Goal: Information Seeking & Learning: Compare options

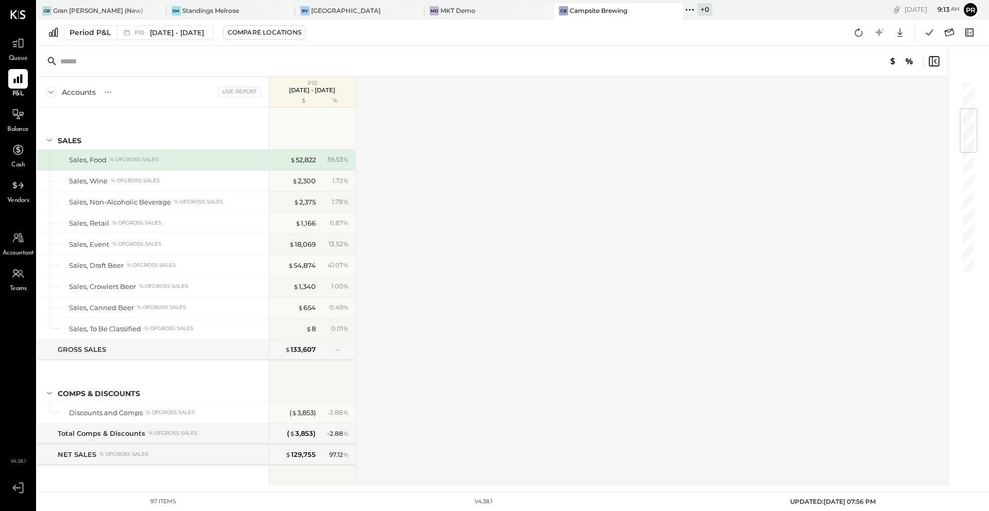
scroll to position [241, 0]
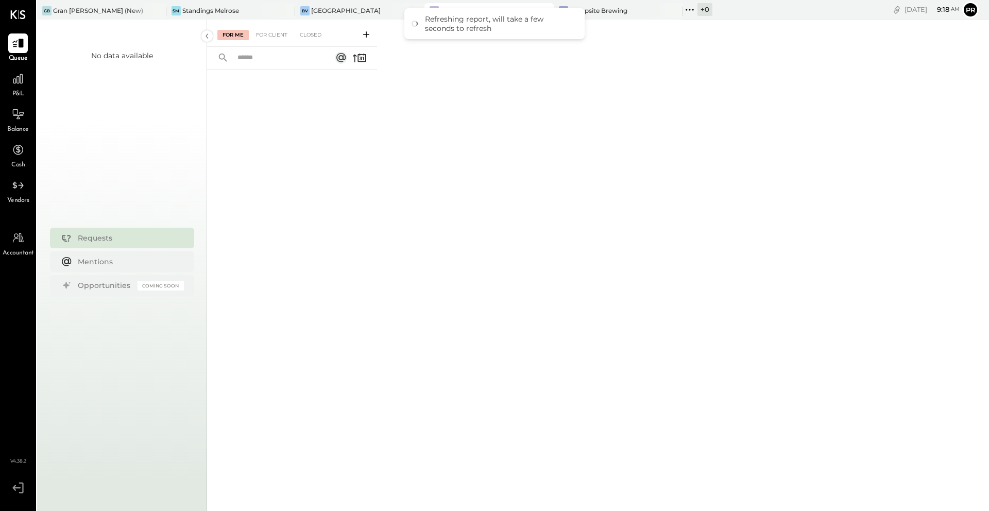
click at [431, 105] on div "For Me For Client Closed" at bounding box center [598, 264] width 782 height 488
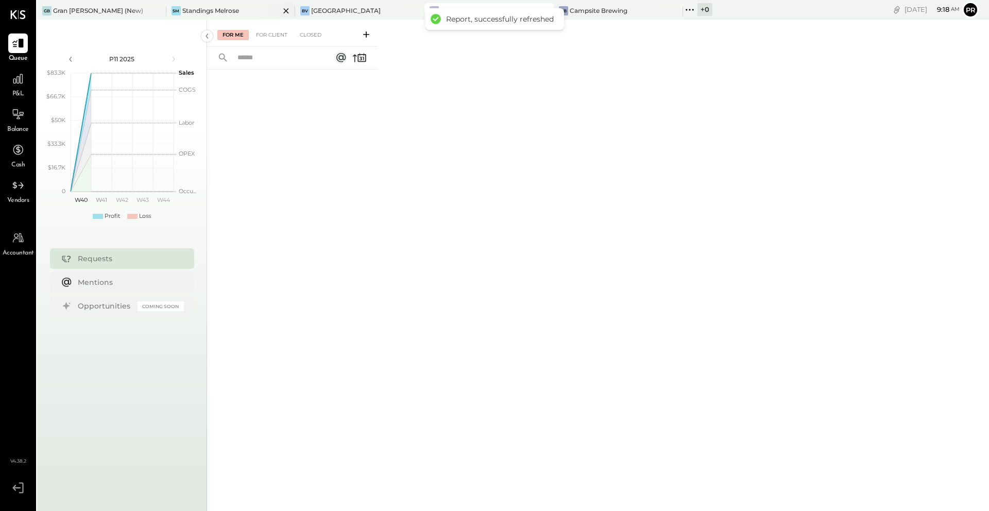
click at [259, 12] on div at bounding box center [277, 10] width 36 height 15
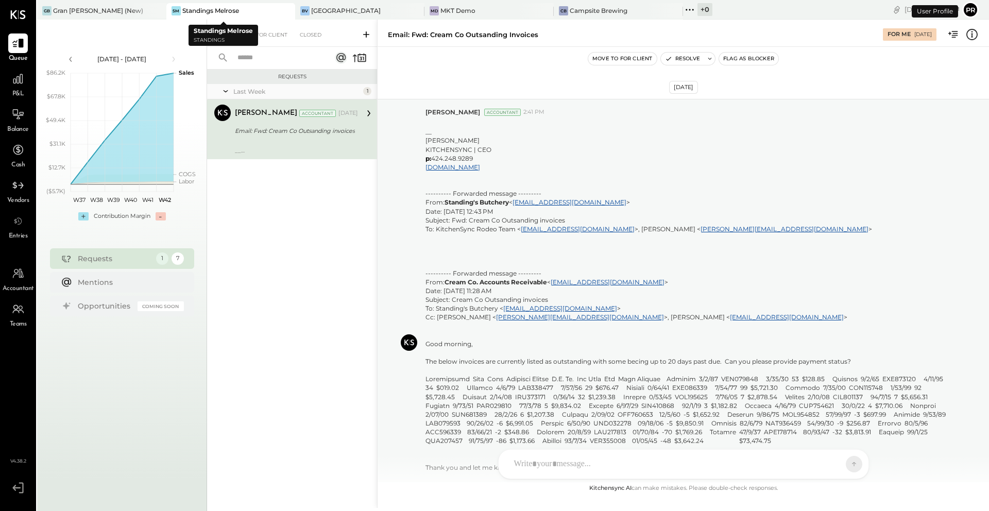
scroll to position [181, 0]
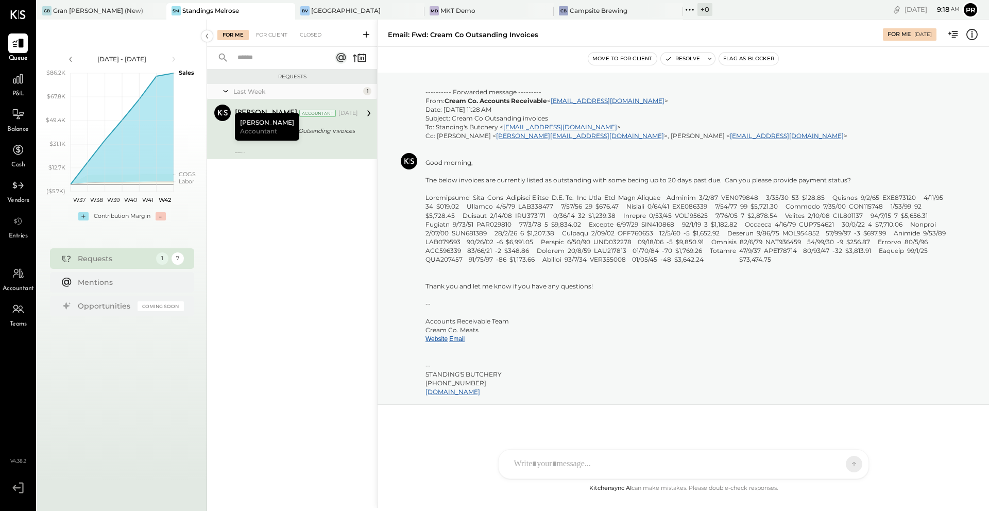
click at [304, 135] on div "Email: Fwd: Cream Co Outsanding invoices" at bounding box center [295, 131] width 120 height 10
click at [20, 78] on icon at bounding box center [18, 79] width 10 height 10
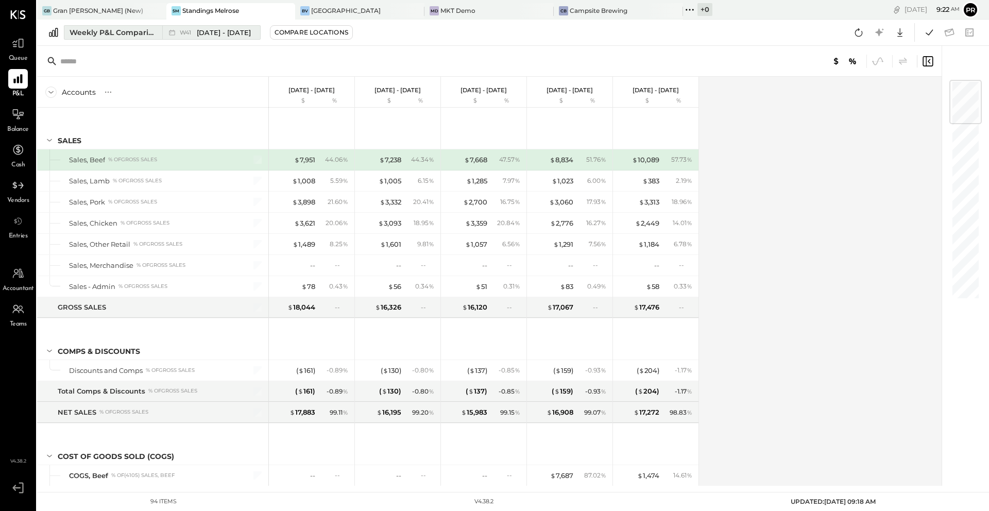
click at [224, 38] on div "W41 Oct 6 - 12, 2025" at bounding box center [208, 32] width 93 height 13
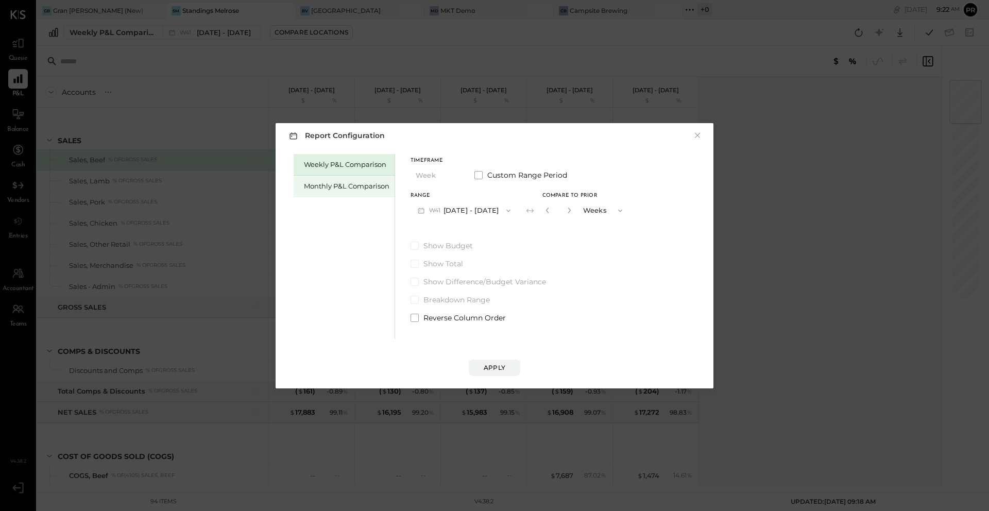
click at [355, 188] on div "Monthly P&L Comparison" at bounding box center [347, 186] width 86 height 10
click at [505, 365] on button "Apply" at bounding box center [495, 368] width 52 height 16
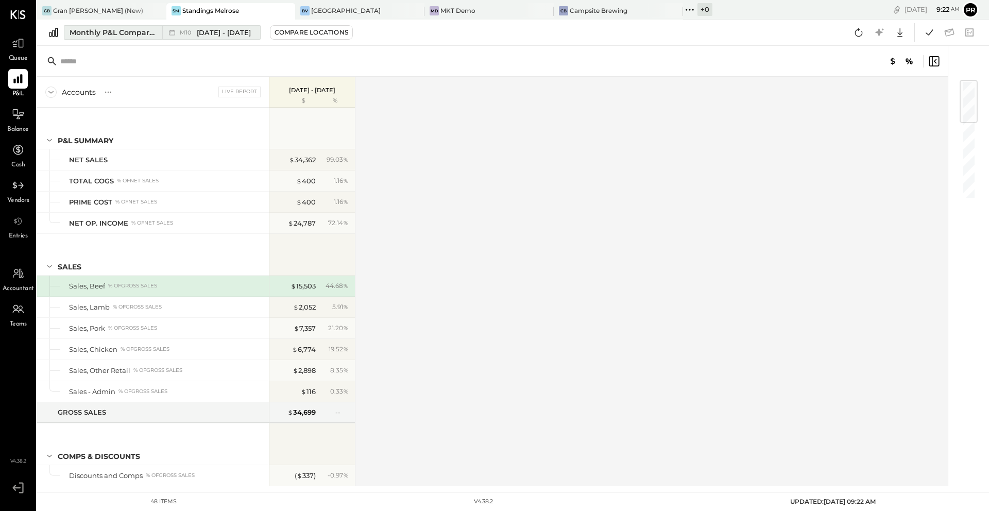
click at [220, 32] on span "Oct 1 - 31, 2025" at bounding box center [224, 33] width 54 height 10
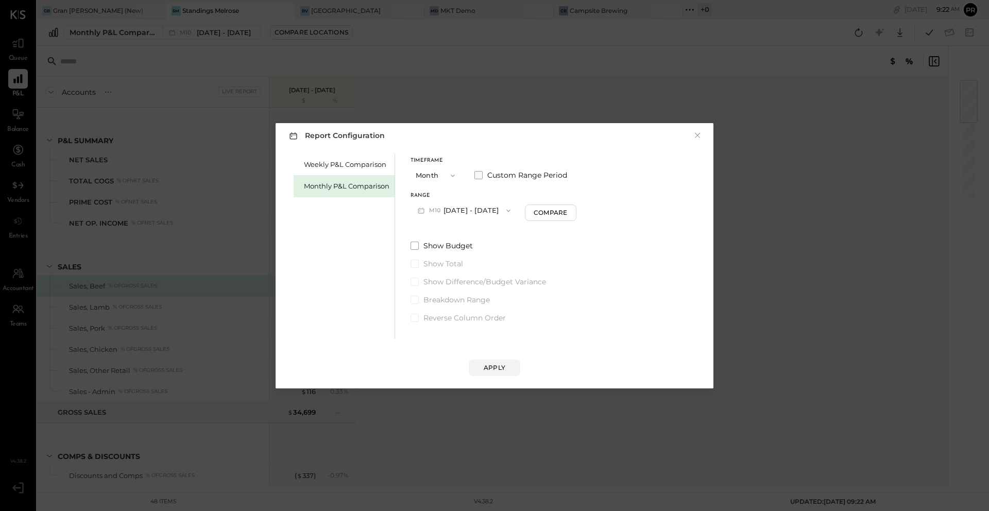
click at [480, 175] on span at bounding box center [478, 175] width 8 height 8
click at [467, 209] on icon "button" at bounding box center [463, 211] width 8 height 8
click at [456, 248] on div "Aug 1, 2025" at bounding box center [454, 256] width 87 height 22
click at [487, 368] on div "Apply" at bounding box center [495, 367] width 22 height 9
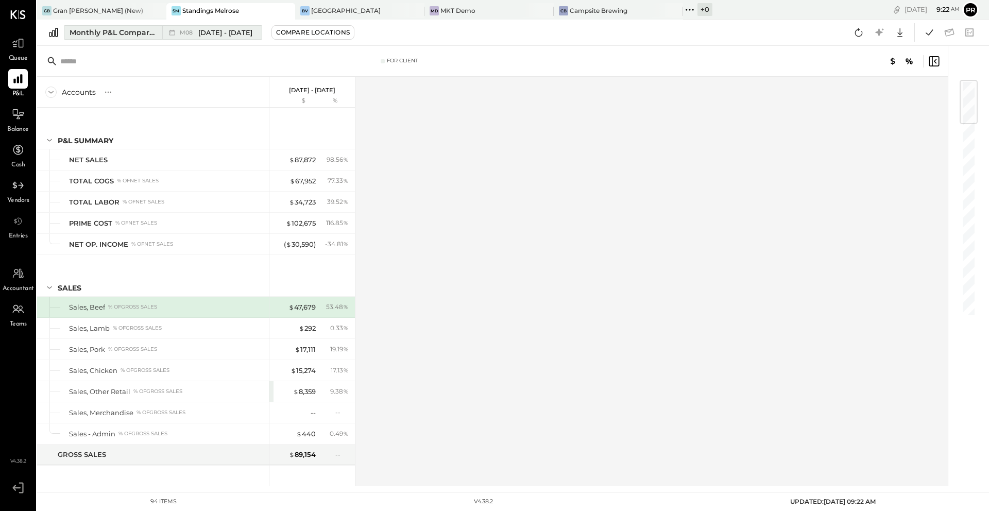
click at [244, 29] on span "Aug 1 - 31, 2025" at bounding box center [225, 33] width 54 height 10
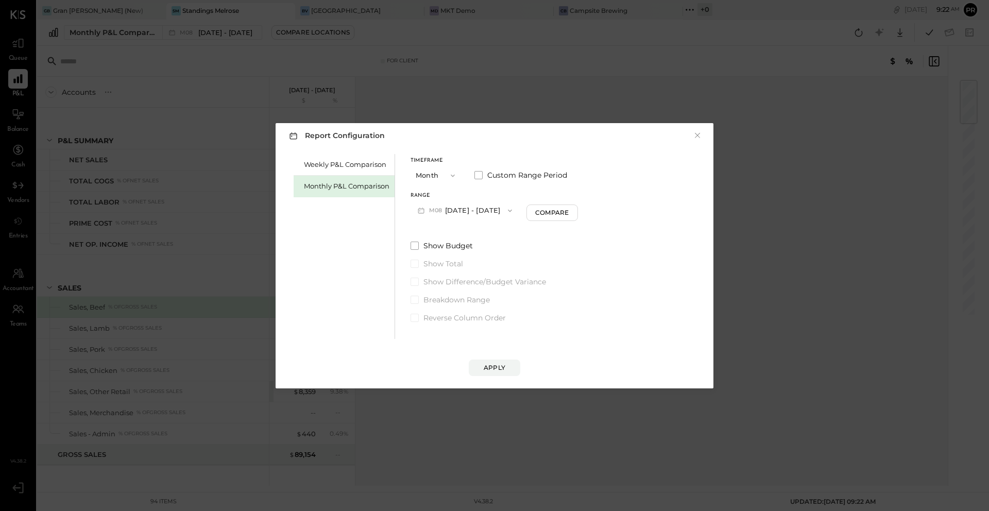
click at [469, 210] on button "M08 Aug 1 - 31, 2025" at bounding box center [465, 210] width 109 height 19
click at [473, 280] on span "Jul 1 - 31, 2025" at bounding box center [460, 276] width 49 height 9
click at [476, 174] on span at bounding box center [478, 175] width 8 height 8
click at [549, 209] on button "Jul 31, 2025" at bounding box center [527, 210] width 61 height 19
click at [531, 232] on span "Sep 30, 2025" at bounding box center [520, 233] width 22 height 9
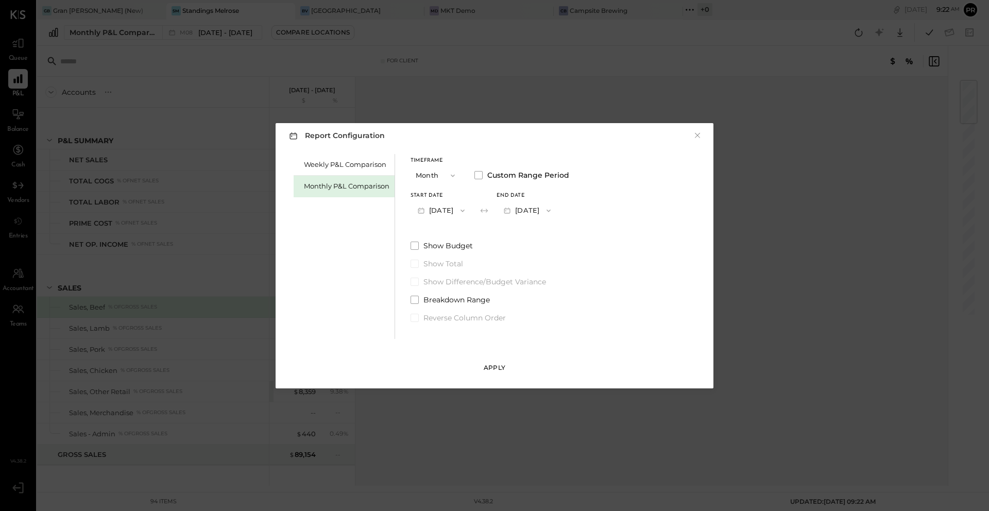
click at [498, 367] on div "Apply" at bounding box center [495, 367] width 22 height 9
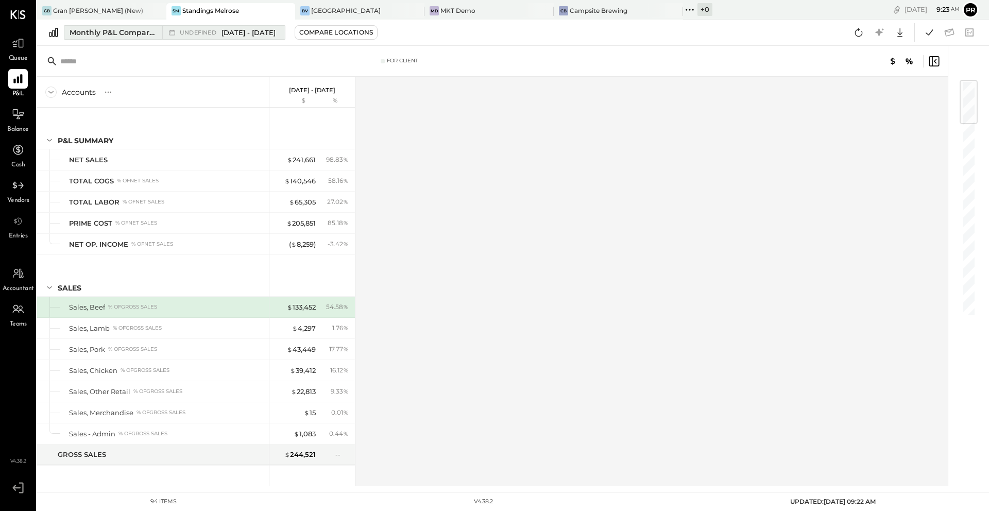
click at [276, 35] on span "Jul 1 - Sep 30, 2025" at bounding box center [249, 33] width 54 height 10
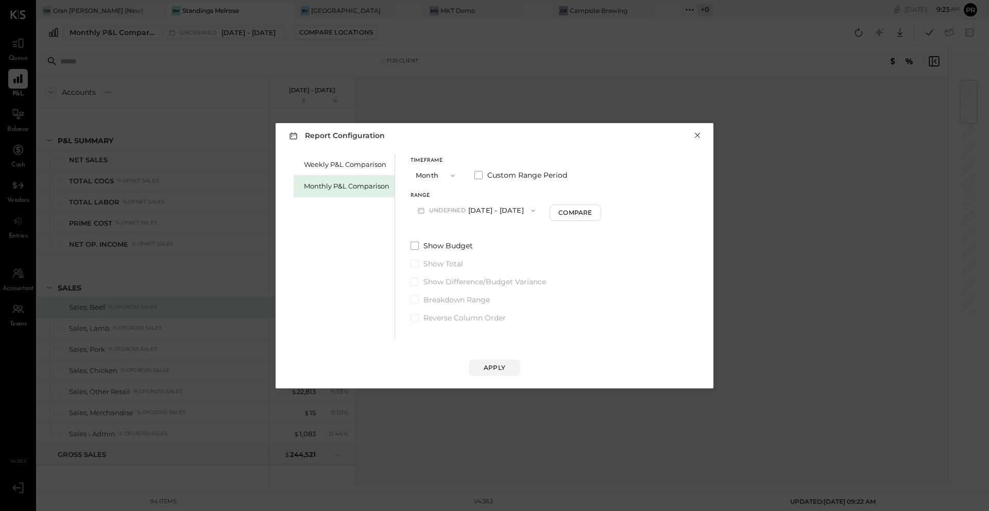
click at [701, 137] on button "×" at bounding box center [697, 135] width 9 height 10
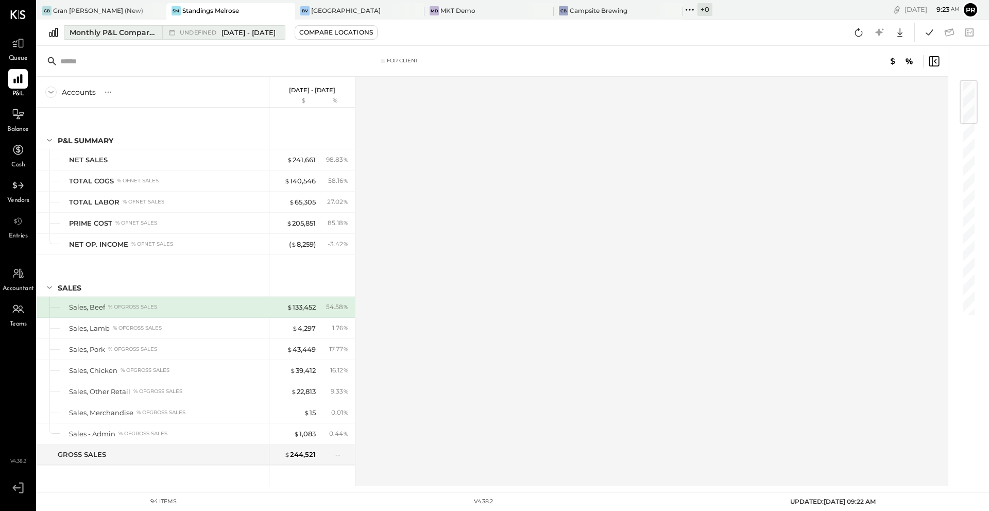
click at [96, 37] on div "Monthly P&L Comparison" at bounding box center [113, 32] width 87 height 10
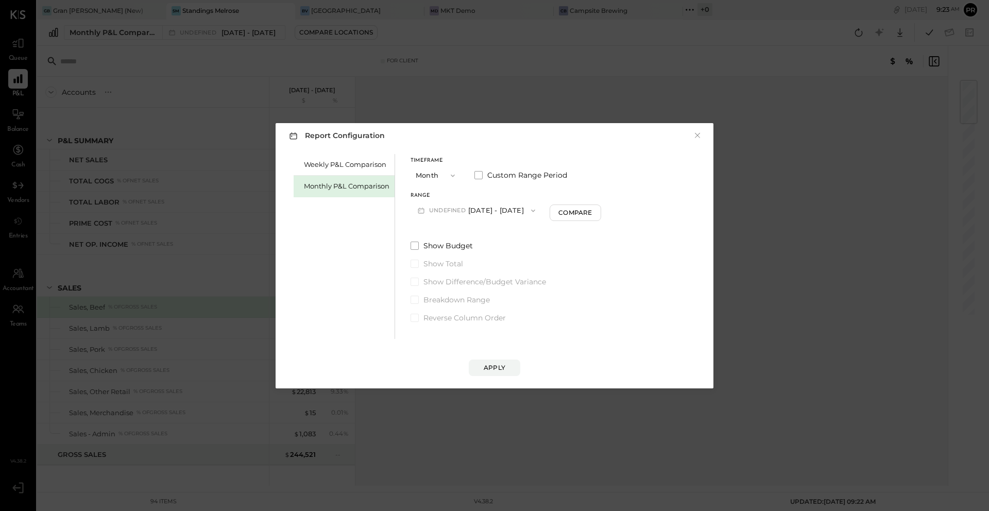
click at [521, 214] on button "undefined Jul 1 - Sep 30, 2025" at bounding box center [477, 210] width 132 height 19
click at [511, 240] on div "M09 Sep 1 - 30, 2025" at bounding box center [476, 234] width 131 height 22
click at [541, 199] on div "Range M09 Sep 1 - 30, 2025 Compare" at bounding box center [494, 206] width 167 height 27
click at [548, 212] on div "Compare" at bounding box center [551, 212] width 33 height 9
click at [568, 213] on icon "button" at bounding box center [571, 210] width 6 height 6
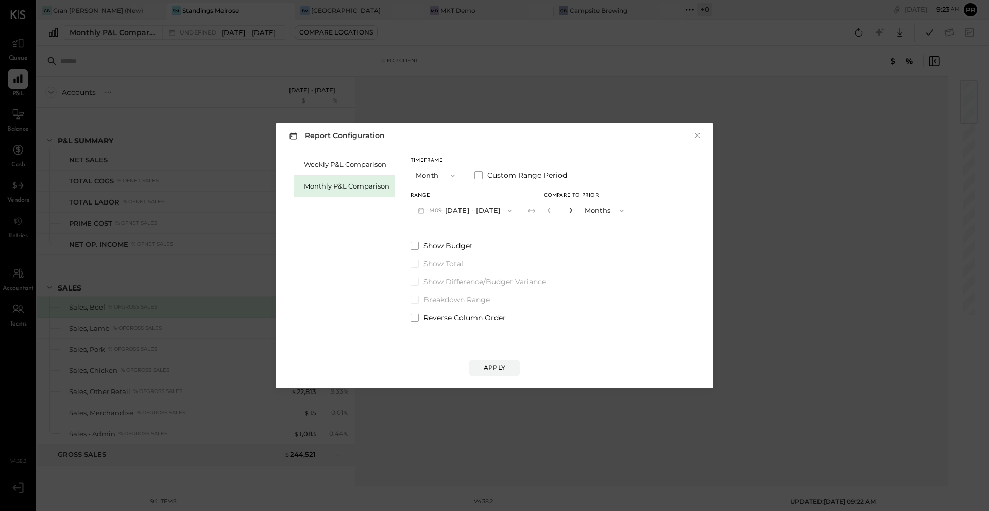
click at [568, 213] on icon "button" at bounding box center [571, 210] width 6 height 6
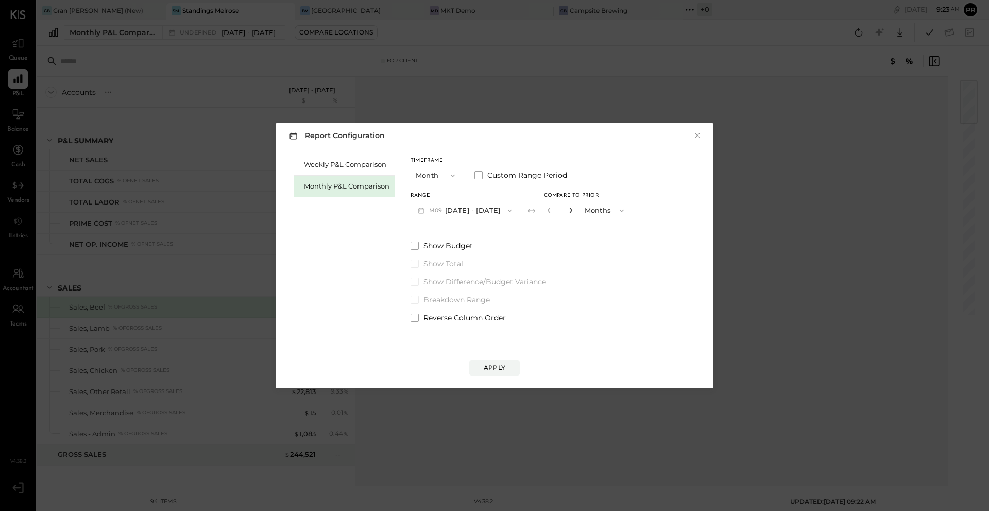
type input "*"
click at [498, 372] on button "Apply" at bounding box center [495, 368] width 52 height 16
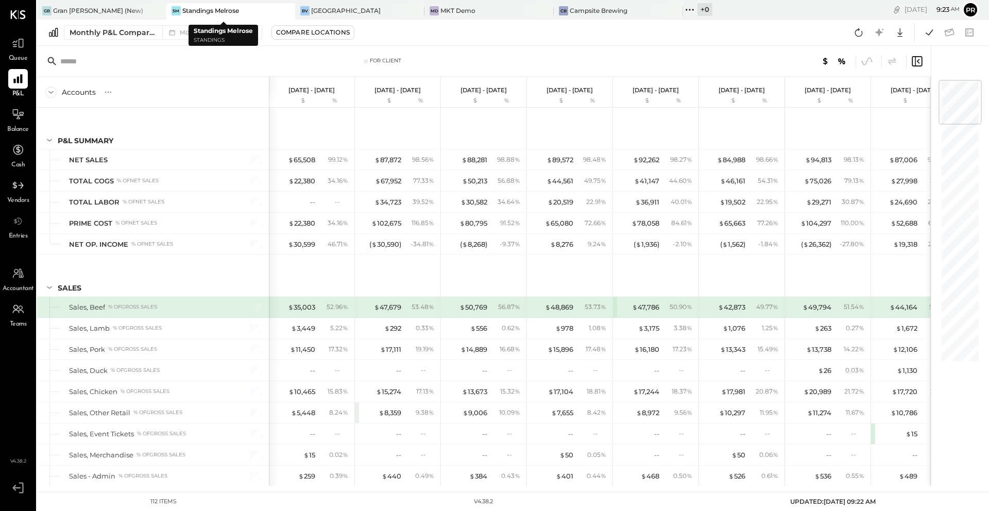
click at [259, 12] on div at bounding box center [277, 10] width 36 height 15
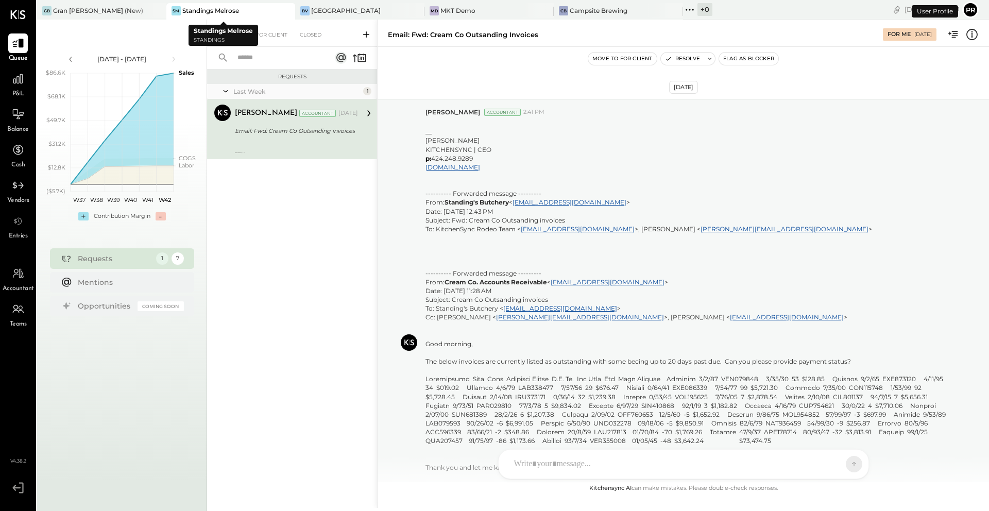
scroll to position [181, 0]
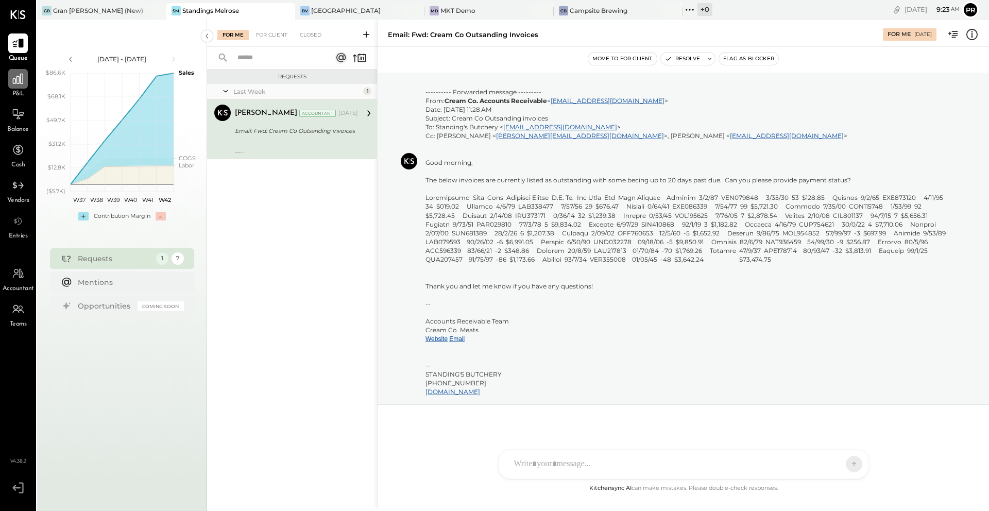
click at [15, 84] on icon at bounding box center [17, 78] width 13 height 13
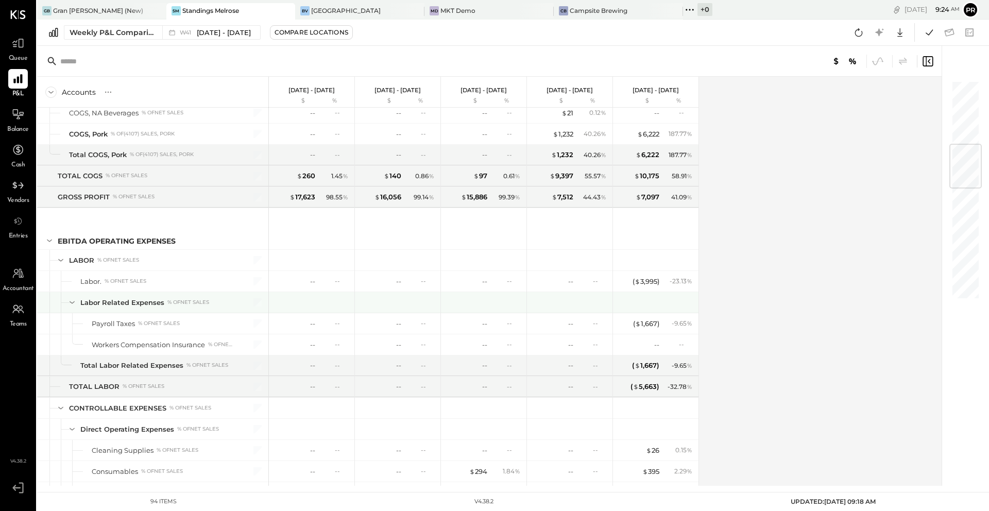
scroll to position [547, 0]
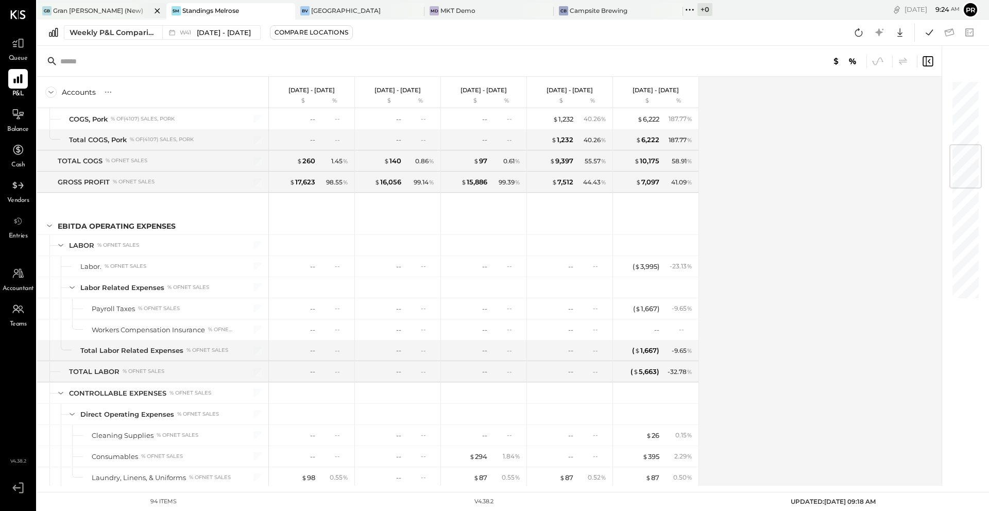
click at [79, 14] on div "Gran [PERSON_NAME] (New)" at bounding box center [98, 10] width 90 height 9
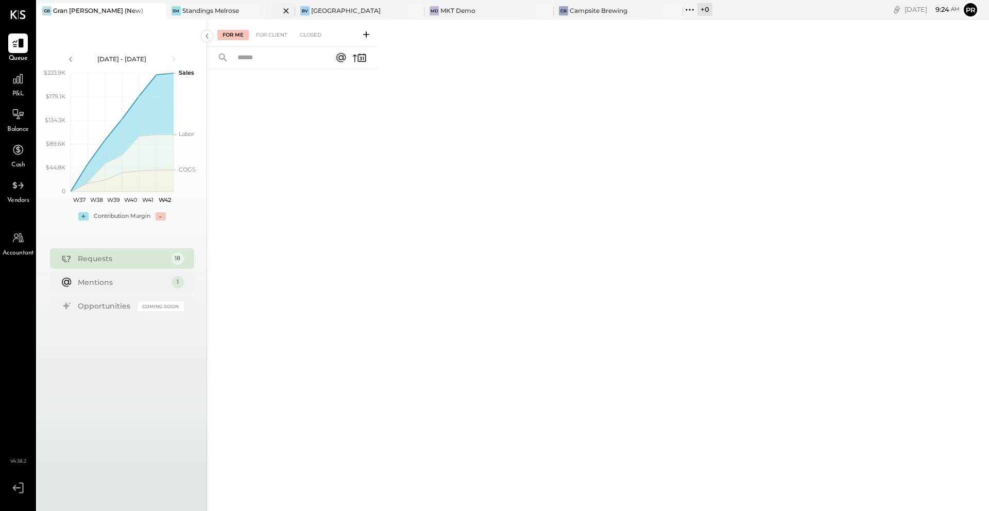
click at [209, 13] on div "Standings Melrose" at bounding box center [210, 10] width 57 height 9
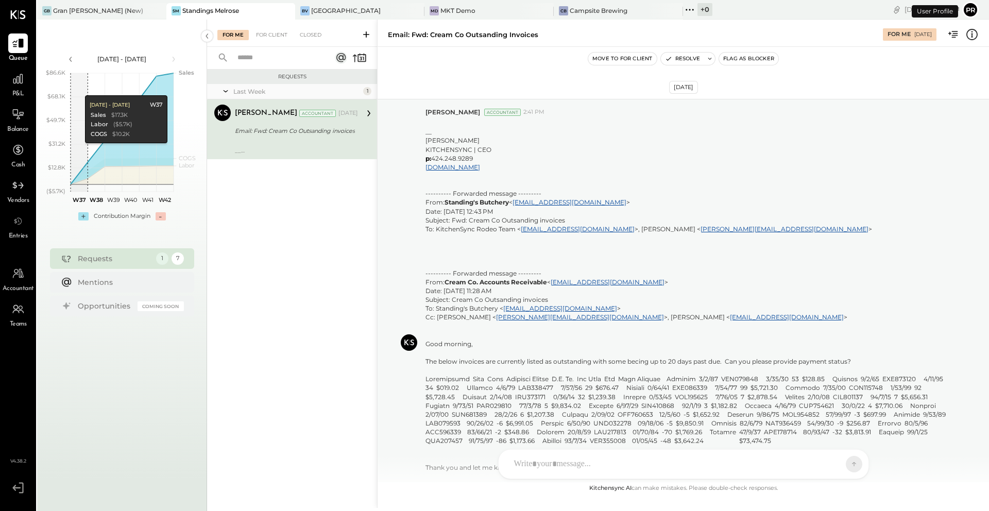
scroll to position [181, 0]
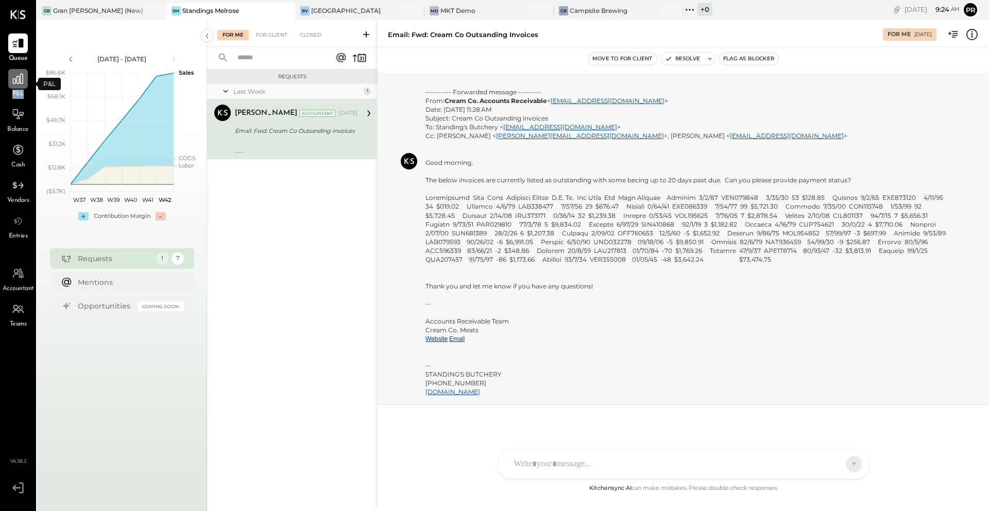
click at [18, 81] on icon at bounding box center [17, 78] width 13 height 13
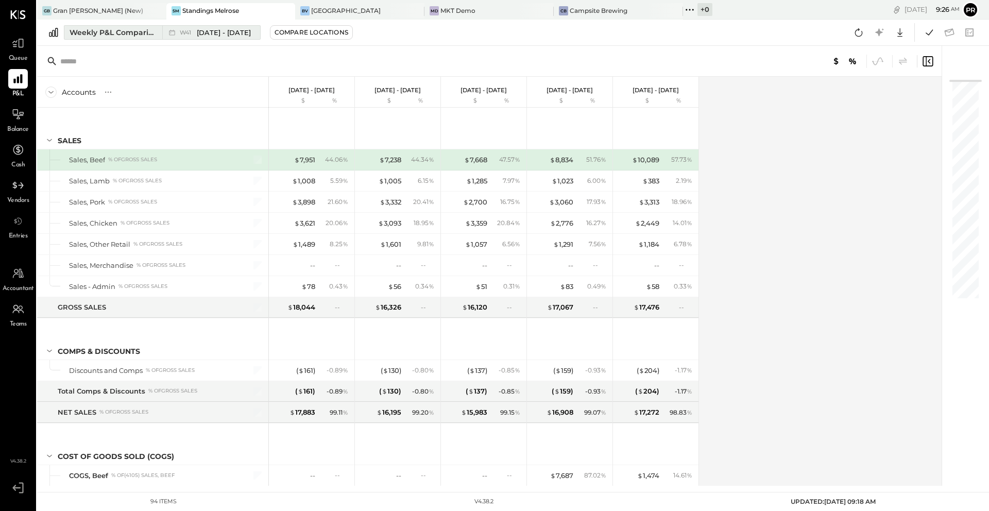
click at [111, 33] on div "Weekly P&L Comparison" at bounding box center [113, 32] width 87 height 10
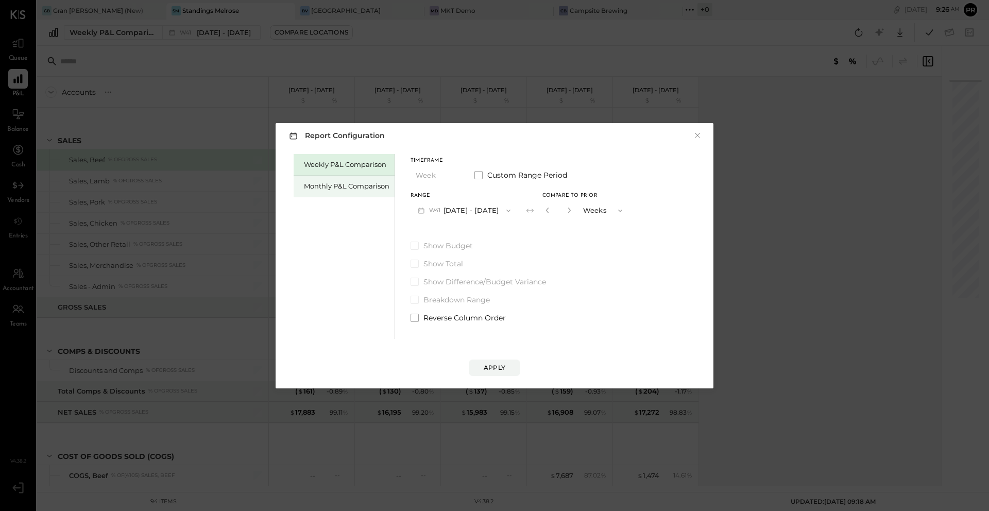
click at [342, 187] on div "Monthly P&L Comparison" at bounding box center [347, 186] width 86 height 10
click at [461, 210] on button "M10 Oct 1 - 31, 2025" at bounding box center [464, 210] width 107 height 19
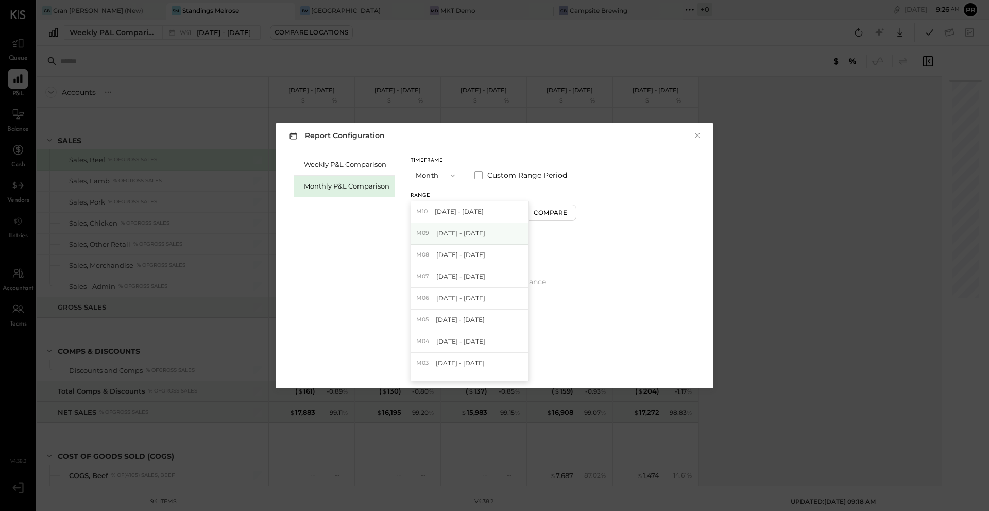
click at [458, 236] on span "Sep 1 - 30, 2025" at bounding box center [460, 233] width 49 height 9
click at [535, 216] on div "Compare" at bounding box center [551, 212] width 33 height 9
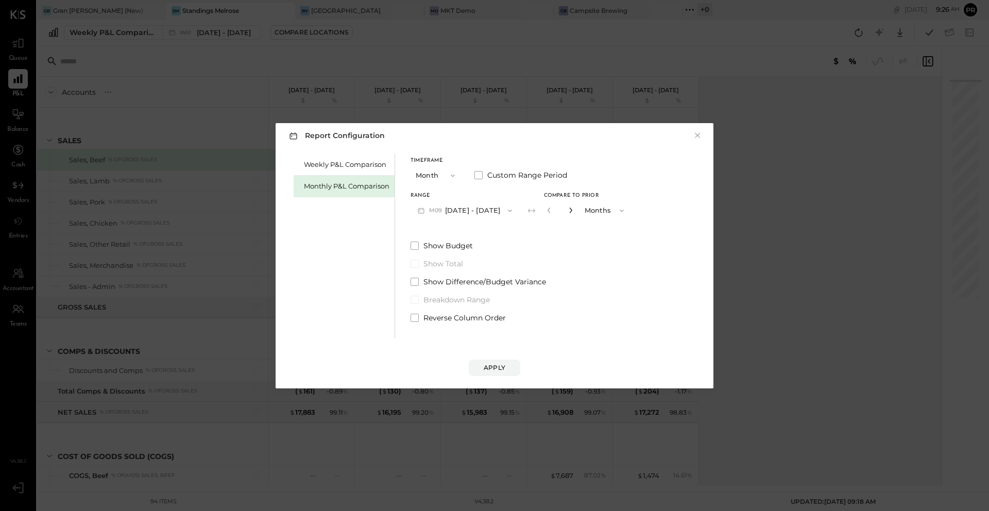
click at [568, 213] on icon "button" at bounding box center [571, 210] width 6 height 6
type input "*"
click at [496, 370] on div "Apply" at bounding box center [495, 367] width 22 height 9
